Goal: Task Accomplishment & Management: Use online tool/utility

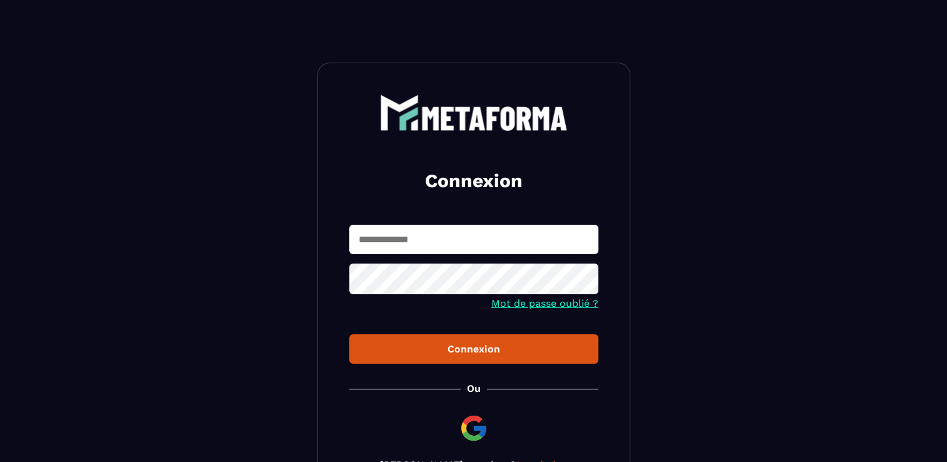
type input "**********"
click at [479, 360] on button "Connexion" at bounding box center [473, 348] width 249 height 29
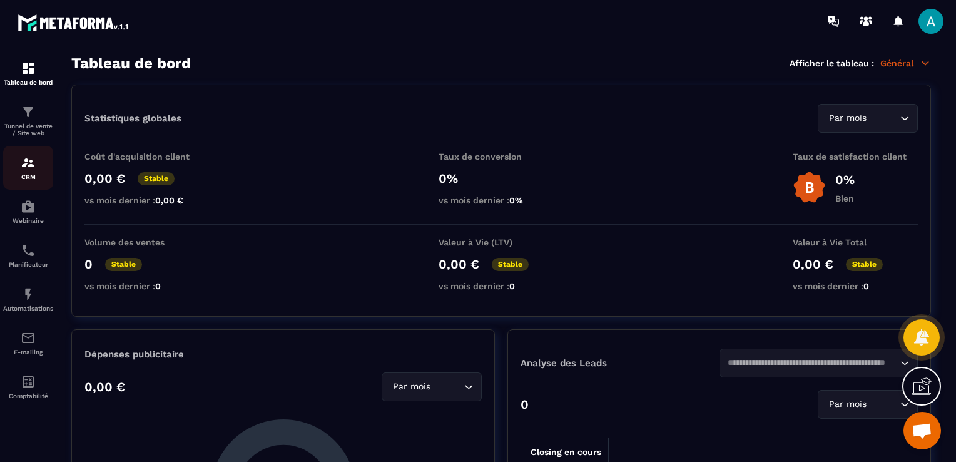
click at [30, 168] on img at bounding box center [28, 162] width 15 height 15
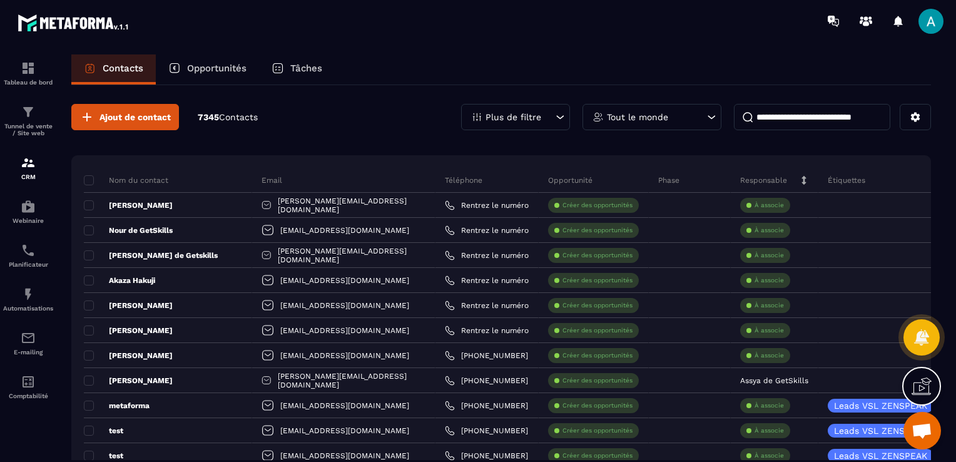
click at [218, 112] on p "7345 Contacts" at bounding box center [228, 117] width 60 height 12
click at [210, 76] on div "Opportunités" at bounding box center [207, 69] width 103 height 30
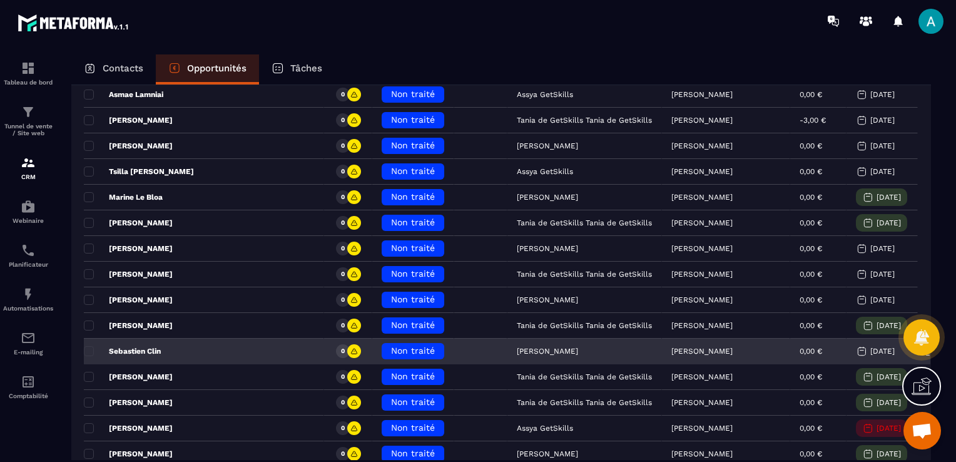
scroll to position [313, 0]
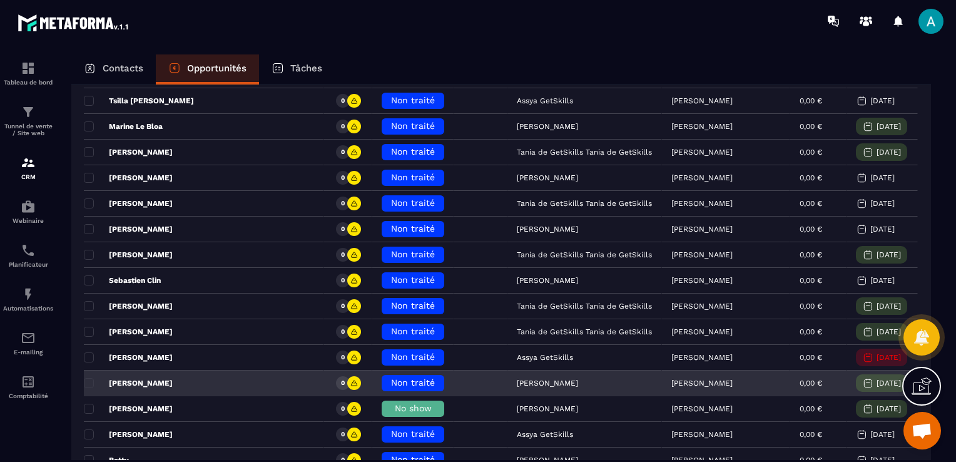
click at [385, 375] on div "Non traité" at bounding box center [413, 383] width 63 height 16
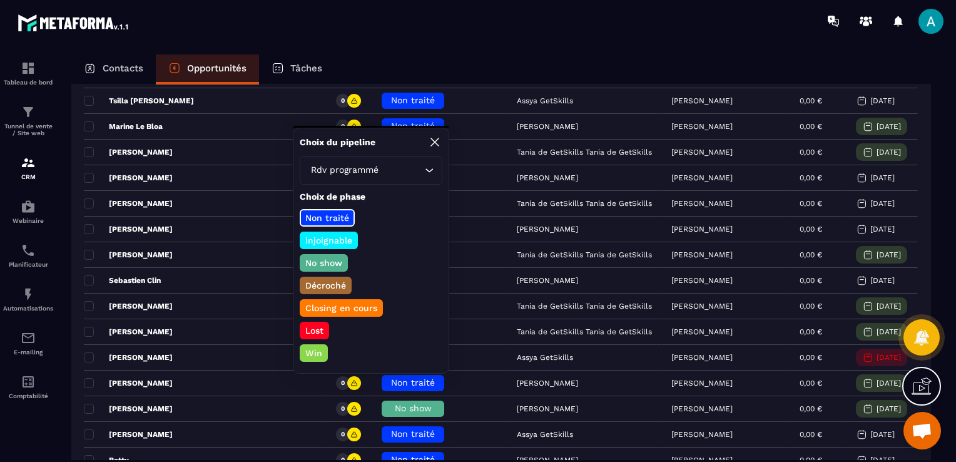
click at [323, 263] on p "No show" at bounding box center [324, 263] width 41 height 13
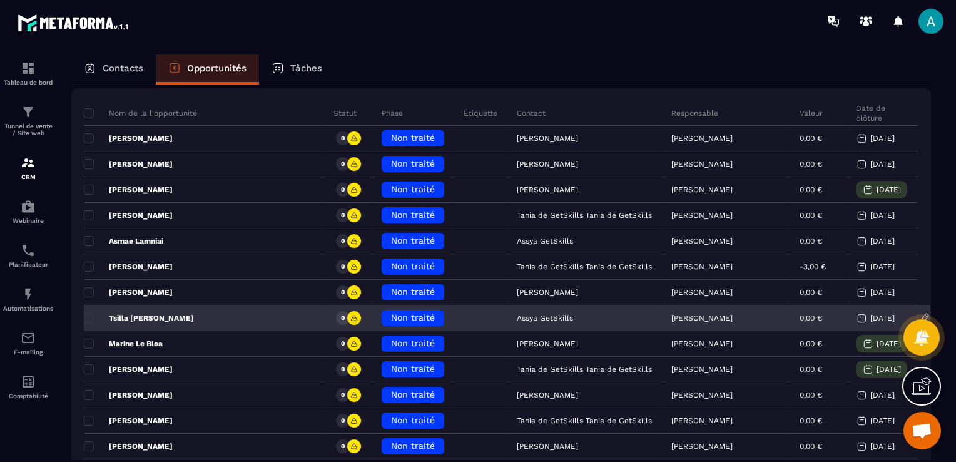
scroll to position [125, 0]
